Goal: Transaction & Acquisition: Purchase product/service

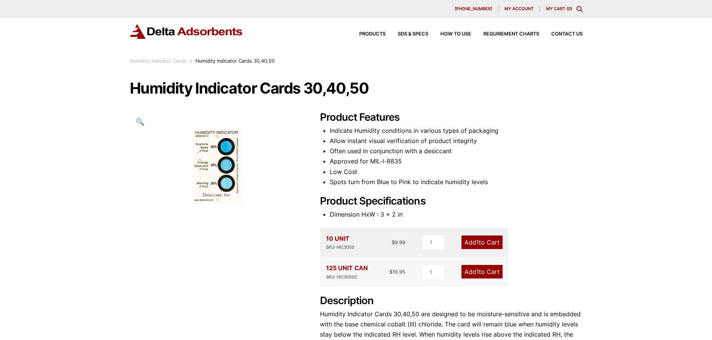
click at [197, 33] on img at bounding box center [186, 31] width 113 height 15
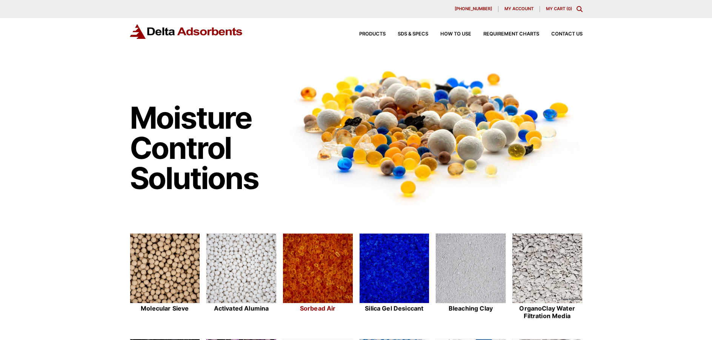
click at [313, 265] on img at bounding box center [318, 268] width 70 height 70
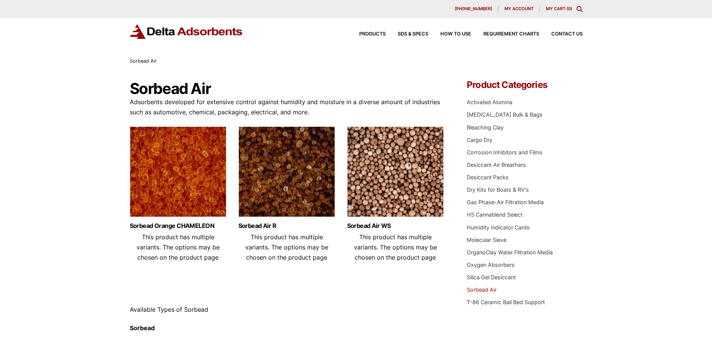
click at [187, 159] on img at bounding box center [178, 173] width 97 height 94
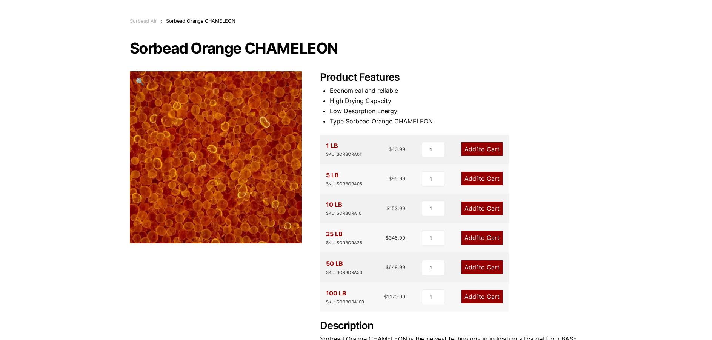
scroll to position [75, 0]
